Goal: Navigation & Orientation: Find specific page/section

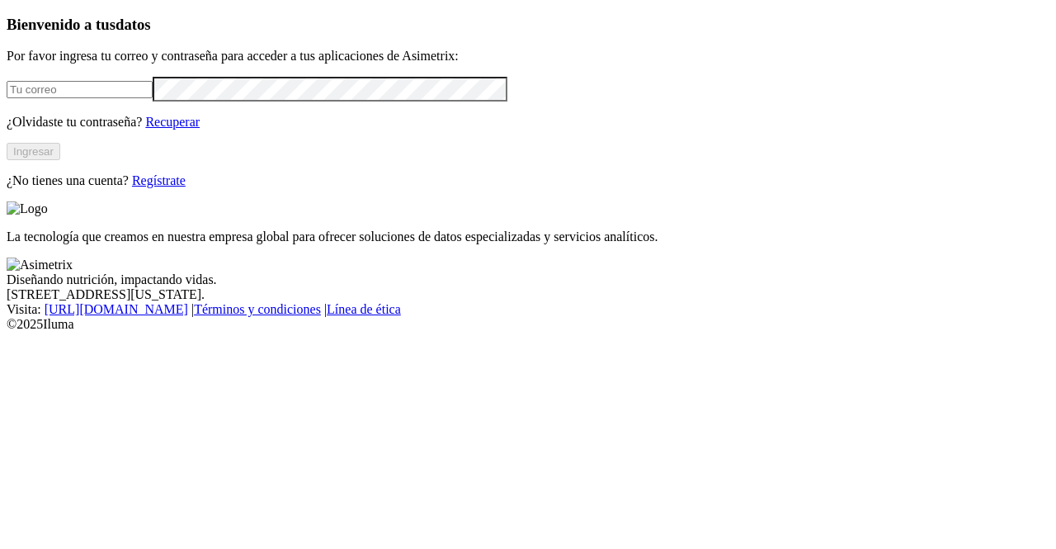
type input "[PERSON_NAME][EMAIL_ADDRESS][PERSON_NAME][DOMAIN_NAME]"
drag, startPoint x: 233, startPoint y: 217, endPoint x: 184, endPoint y: 80, distance: 145.4
click at [60, 160] on button "Ingresar" at bounding box center [34, 151] width 54 height 17
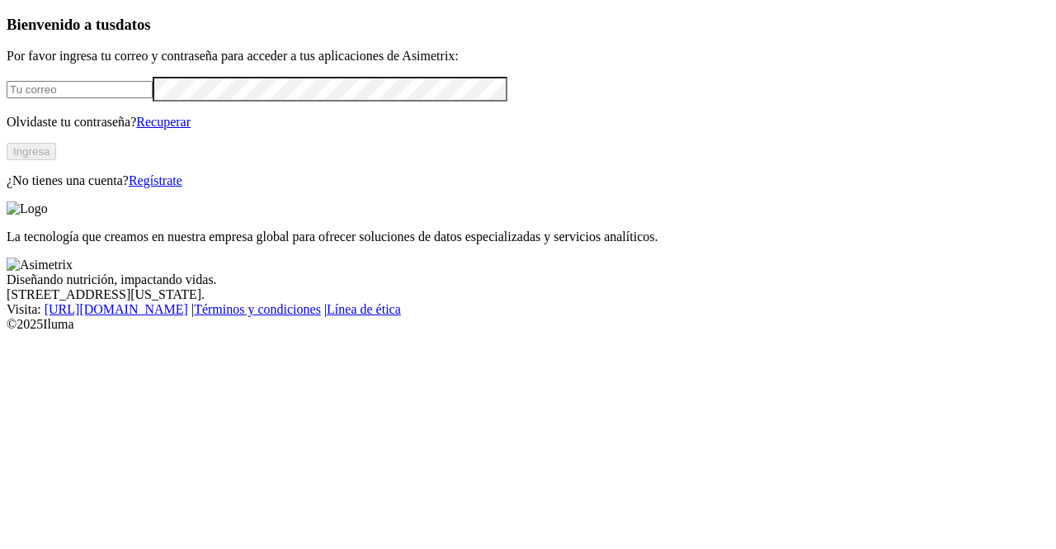
type input "[PERSON_NAME][EMAIL_ADDRESS][PERSON_NAME][DOMAIN_NAME]"
click at [56, 160] on button "Ingresa" at bounding box center [32, 151] width 50 height 17
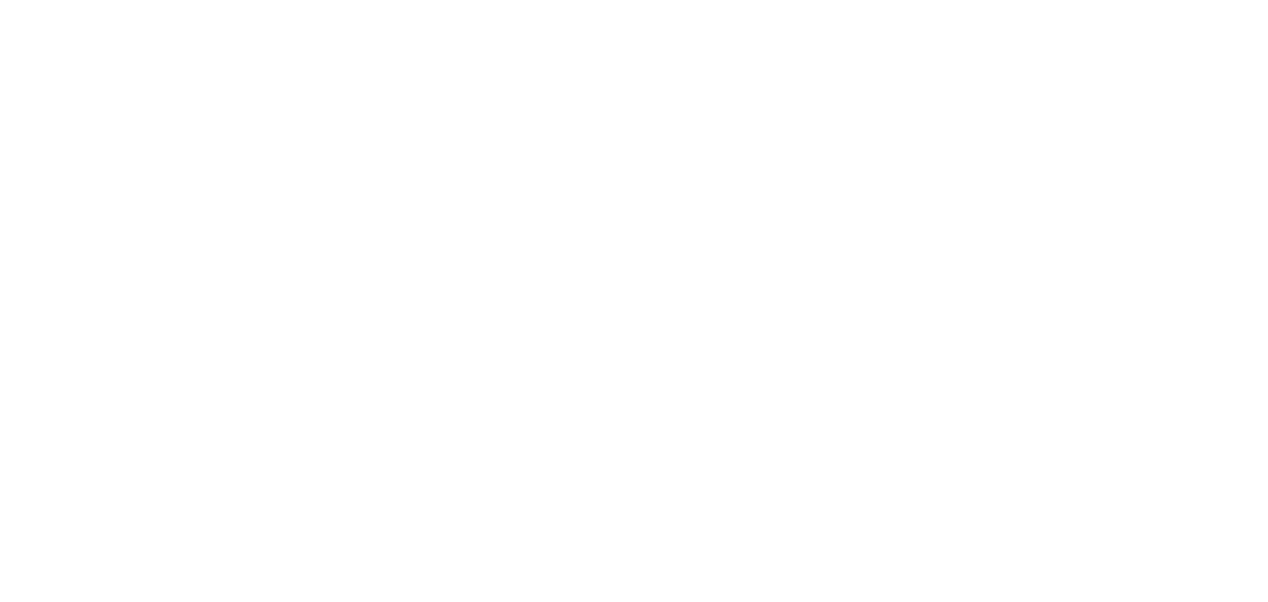
click at [19, 29] on icon at bounding box center [32, 337] width 51 height 660
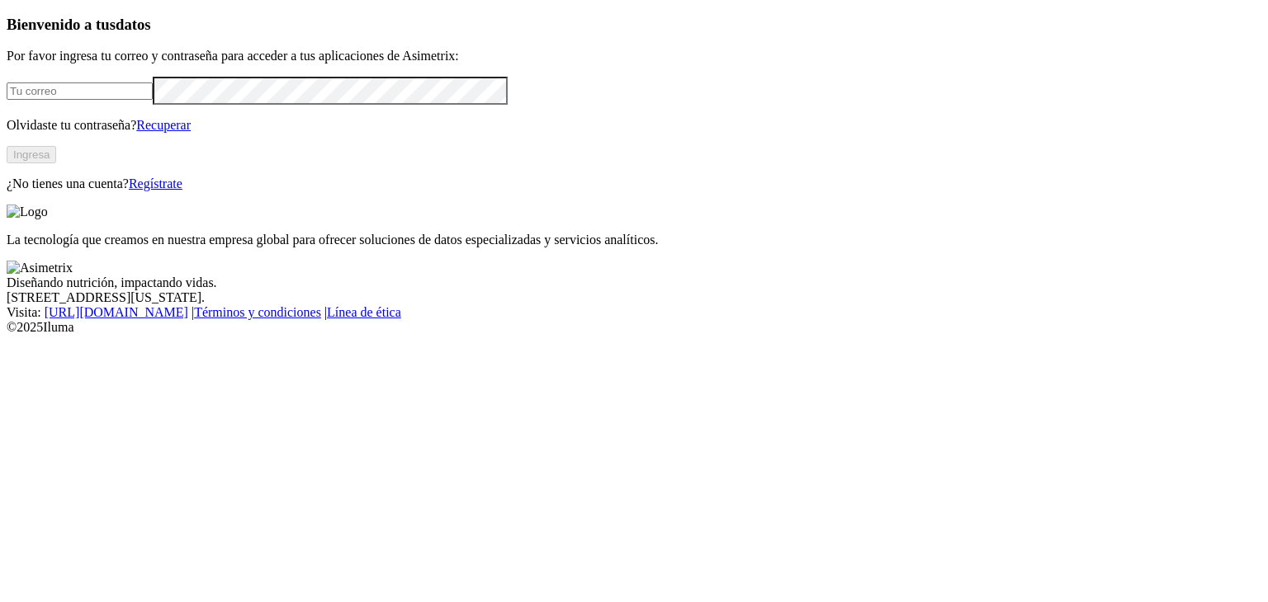
type input "[PERSON_NAME][EMAIL_ADDRESS][PERSON_NAME][DOMAIN_NAME]"
click at [56, 163] on button "Ingresa" at bounding box center [32, 154] width 50 height 17
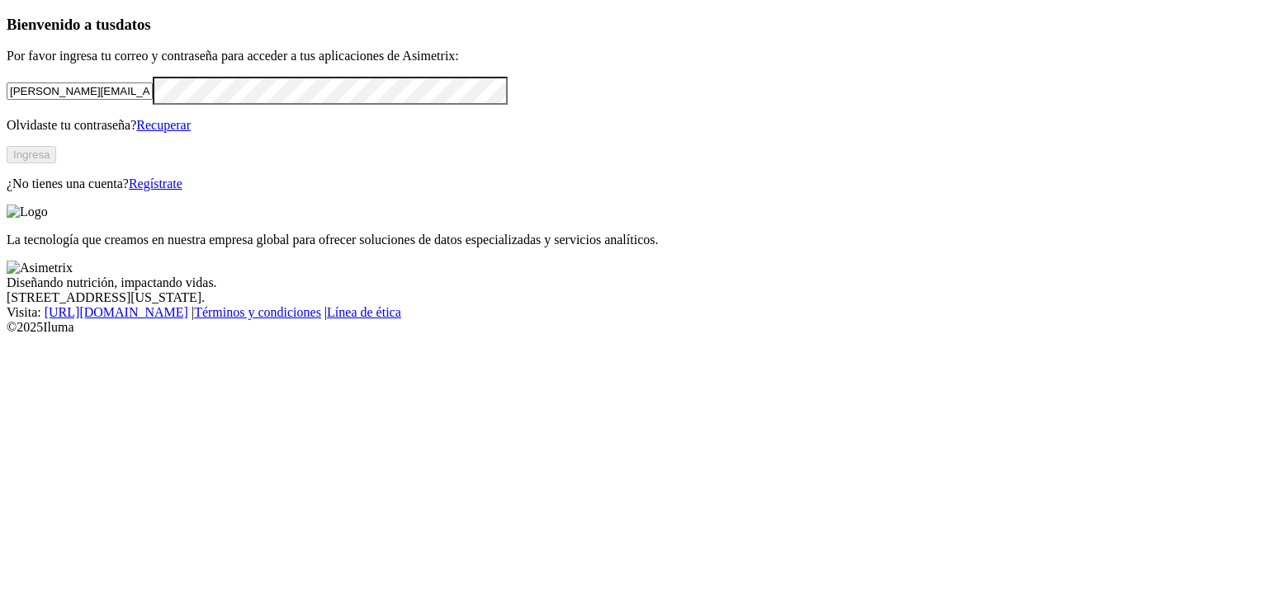
click at [153, 100] on input "esteban.valencia@asimetrix.co" at bounding box center [80, 91] width 146 height 17
type input "andrea.alvarez@premexcorp.com"
click at [56, 163] on button "Ingresa" at bounding box center [32, 154] width 50 height 17
